Goal: Find specific page/section: Find specific page/section

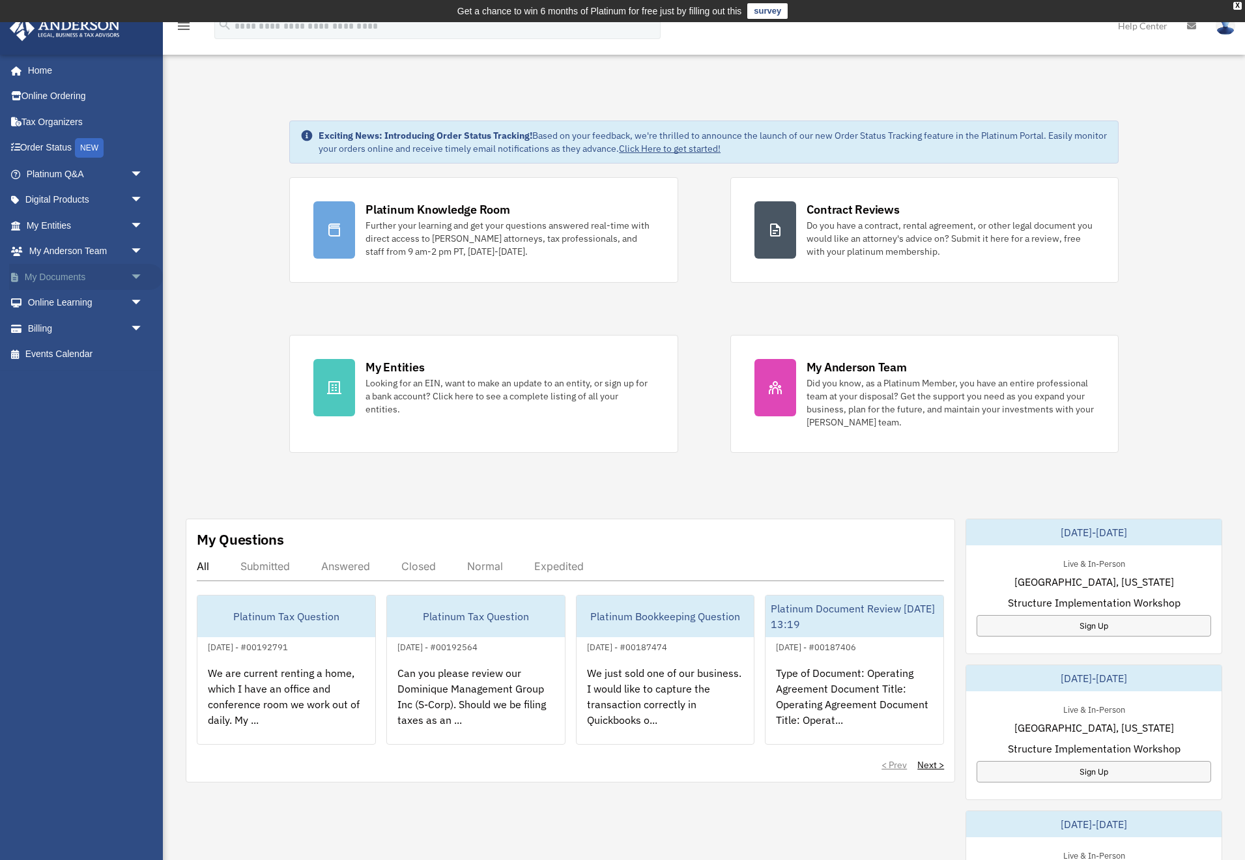
click at [54, 272] on link "My Documents arrow_drop_down" at bounding box center [86, 277] width 154 height 26
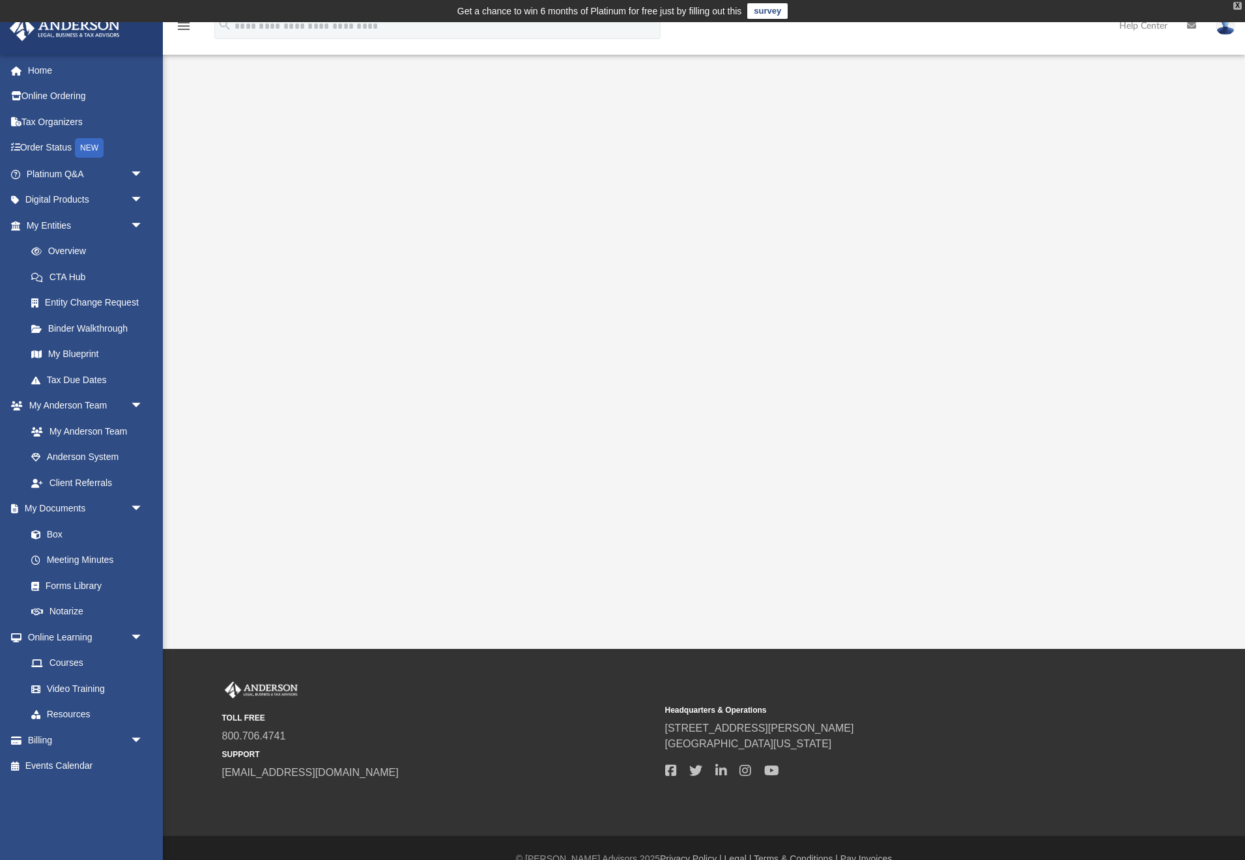
click at [1236, 7] on div "X" at bounding box center [1237, 6] width 8 height 8
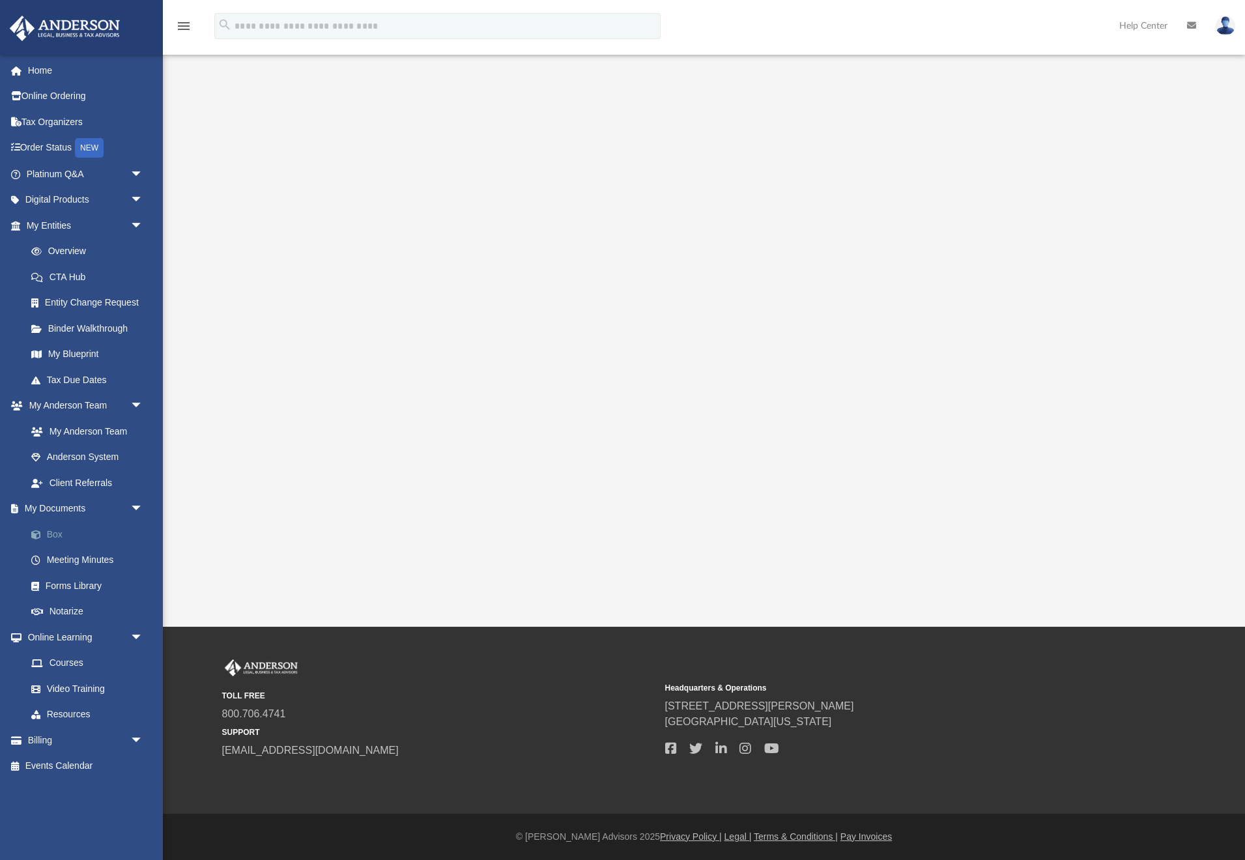
click at [72, 526] on link "Box" at bounding box center [90, 534] width 145 height 26
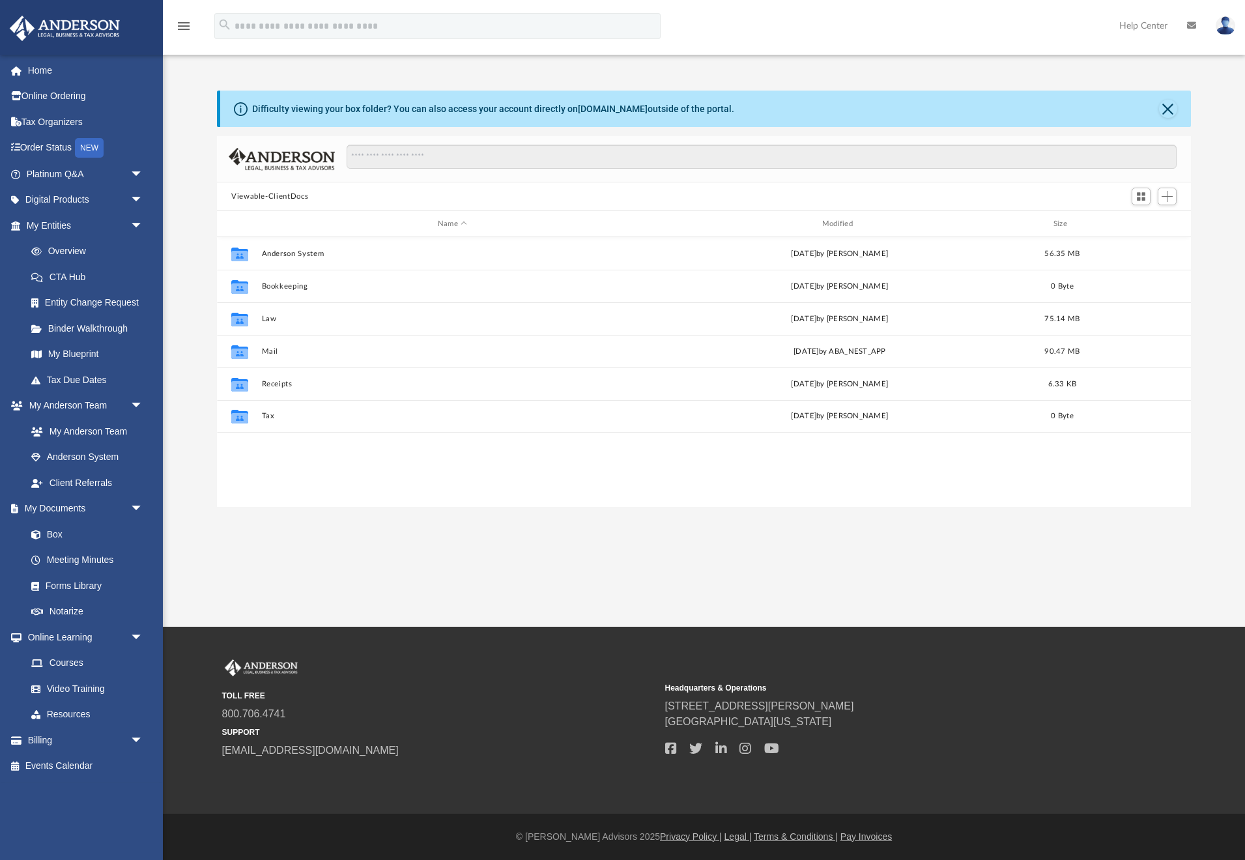
scroll to position [296, 974]
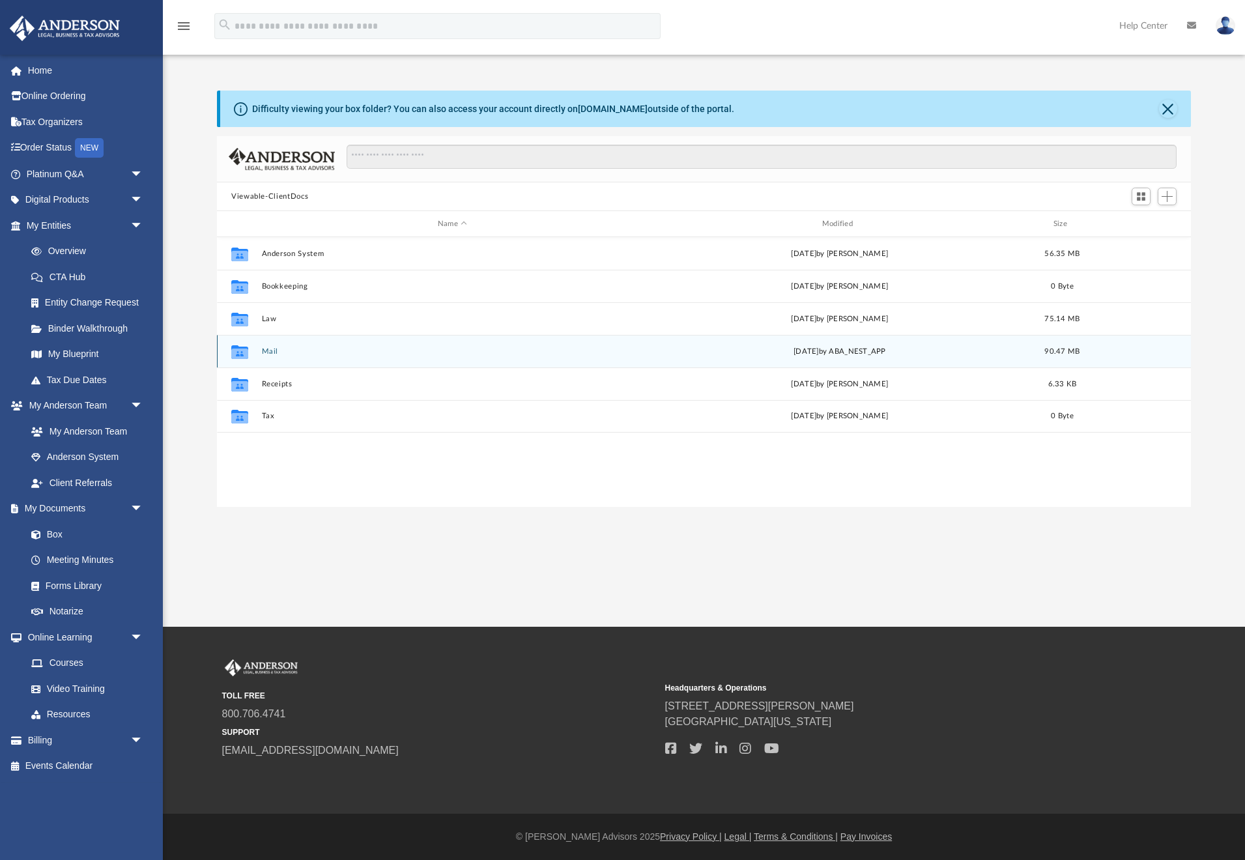
click at [268, 346] on div "Collaborated Folder Mail [DATE] by ABA_NEST_APP 90.47 MB" at bounding box center [704, 351] width 974 height 33
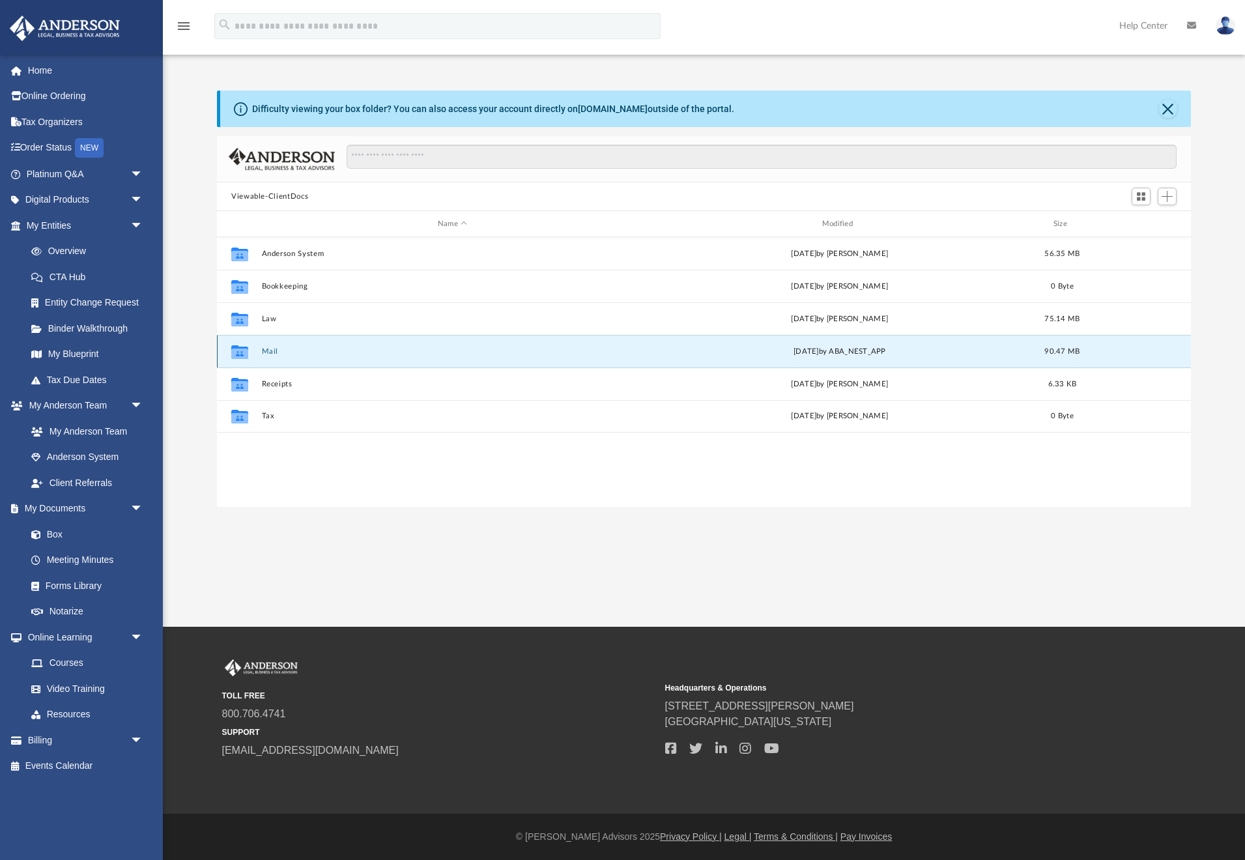
click at [268, 350] on button "Mail" at bounding box center [453, 351] width 382 height 8
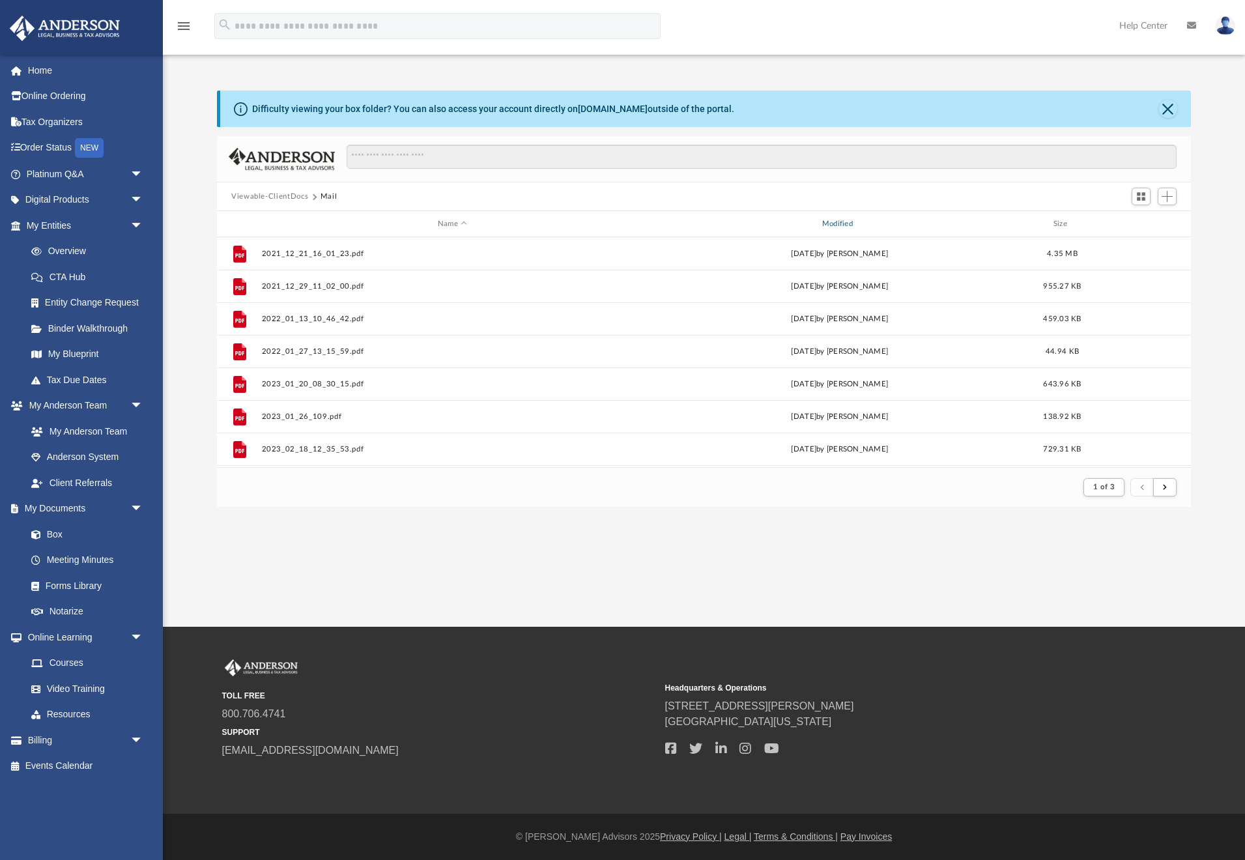
click at [849, 225] on div "Modified" at bounding box center [840, 224] width 382 height 12
click at [849, 221] on div "Modified" at bounding box center [840, 224] width 382 height 12
click at [856, 222] on div "Modified" at bounding box center [840, 224] width 382 height 12
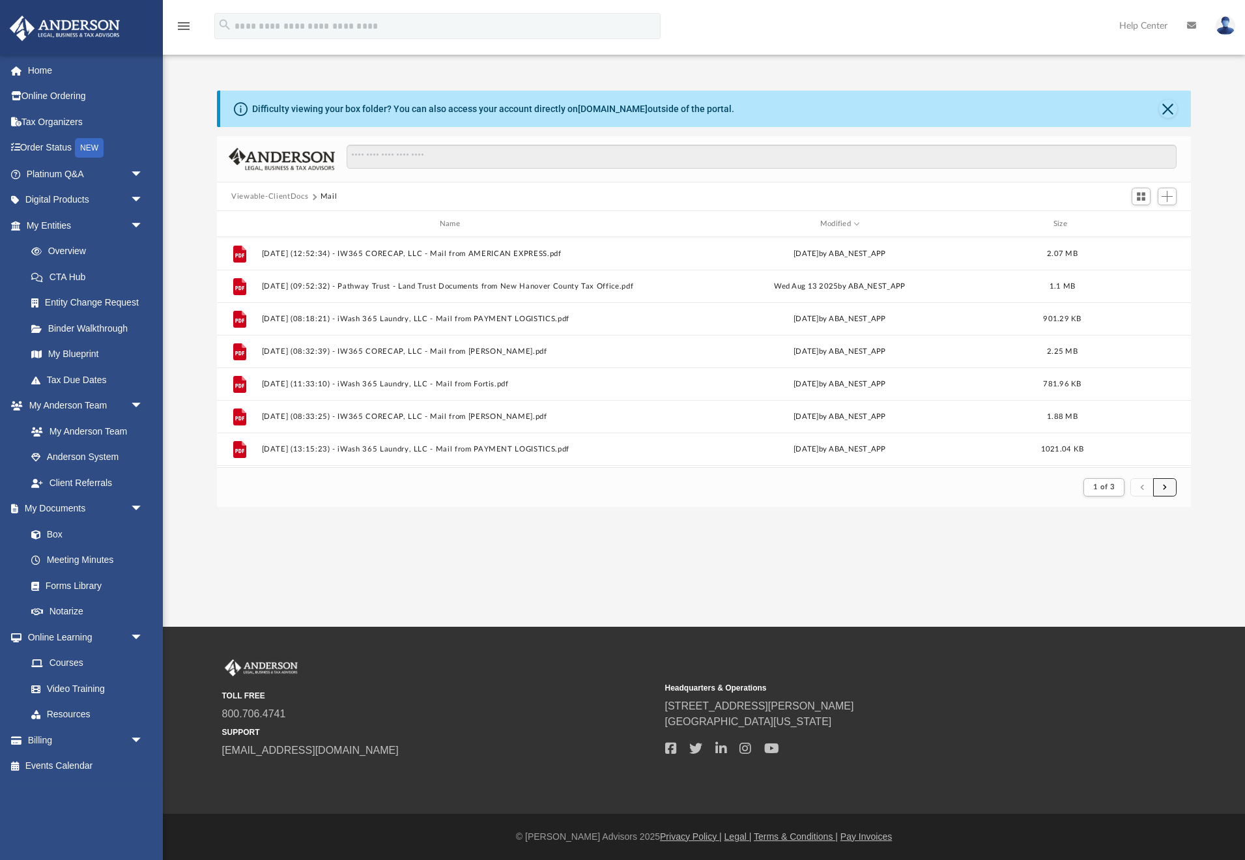
click at [1163, 488] on span "submit" at bounding box center [1165, 486] width 4 height 7
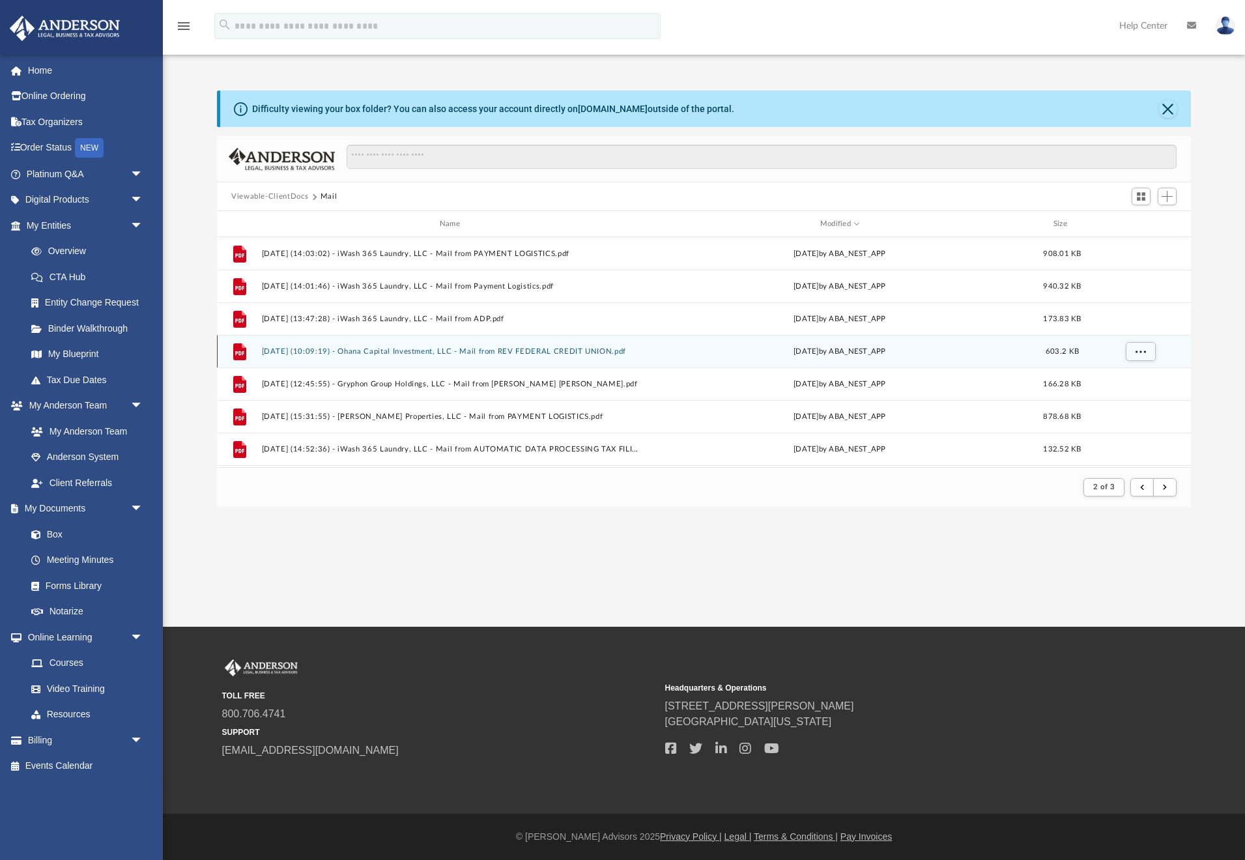
click at [524, 350] on button "[DATE] (10:09:19) - Ohana Capital Investment, LLC - Mail from REV FEDERAL CREDI…" at bounding box center [453, 351] width 382 height 8
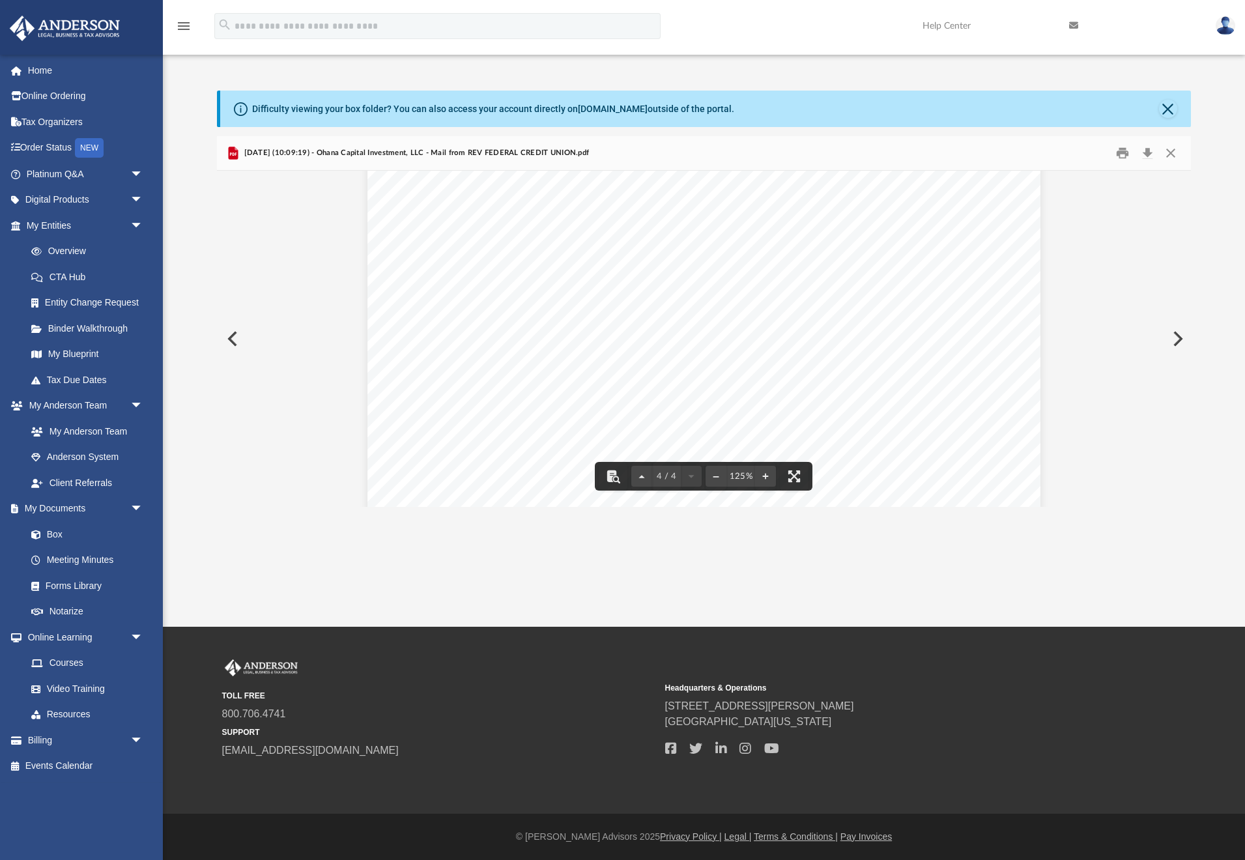
scroll to position [2722, 0]
